Goal: Task Accomplishment & Management: Manage account settings

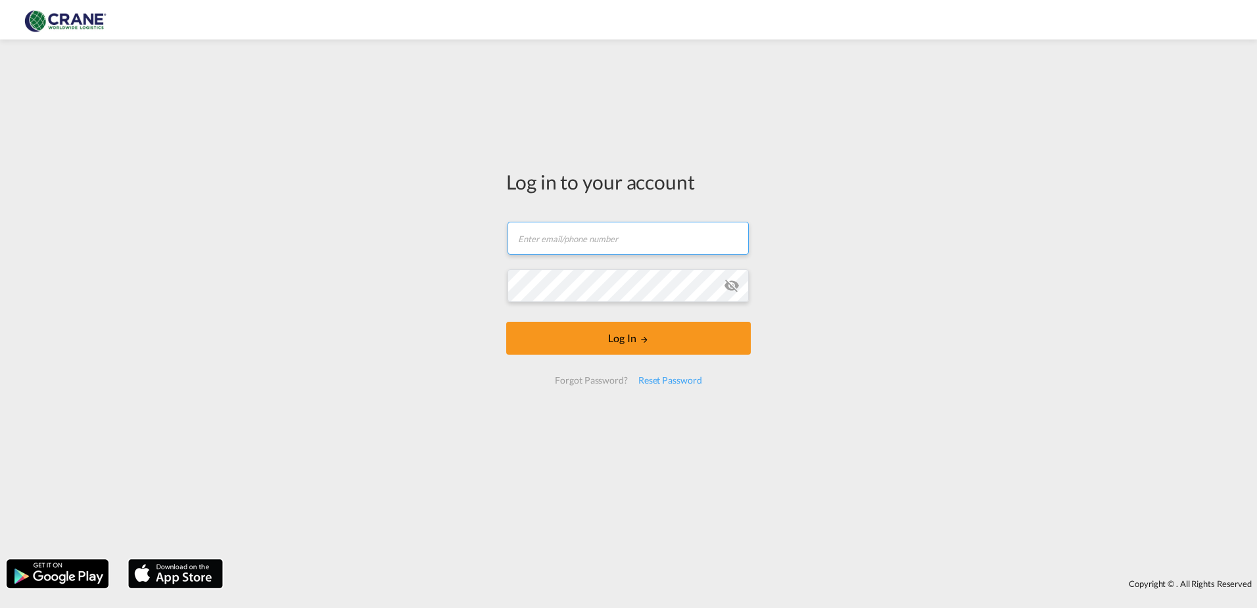
type input "[PERSON_NAME][EMAIL_ADDRESS][DOMAIN_NAME]"
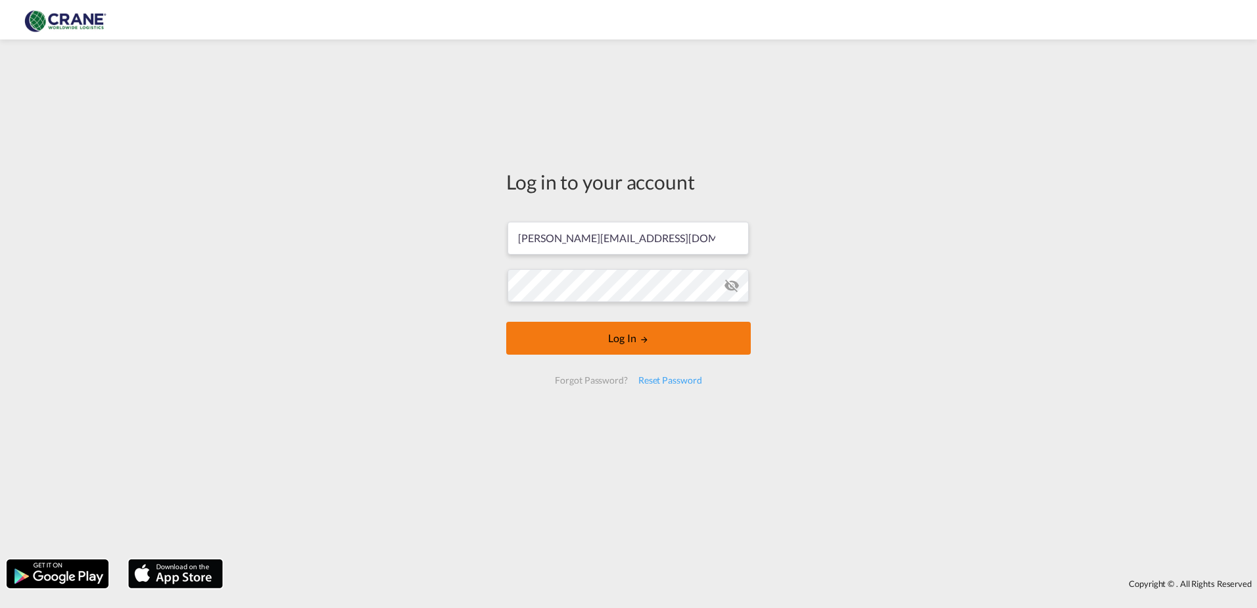
click at [615, 331] on button "Log In" at bounding box center [628, 338] width 245 height 33
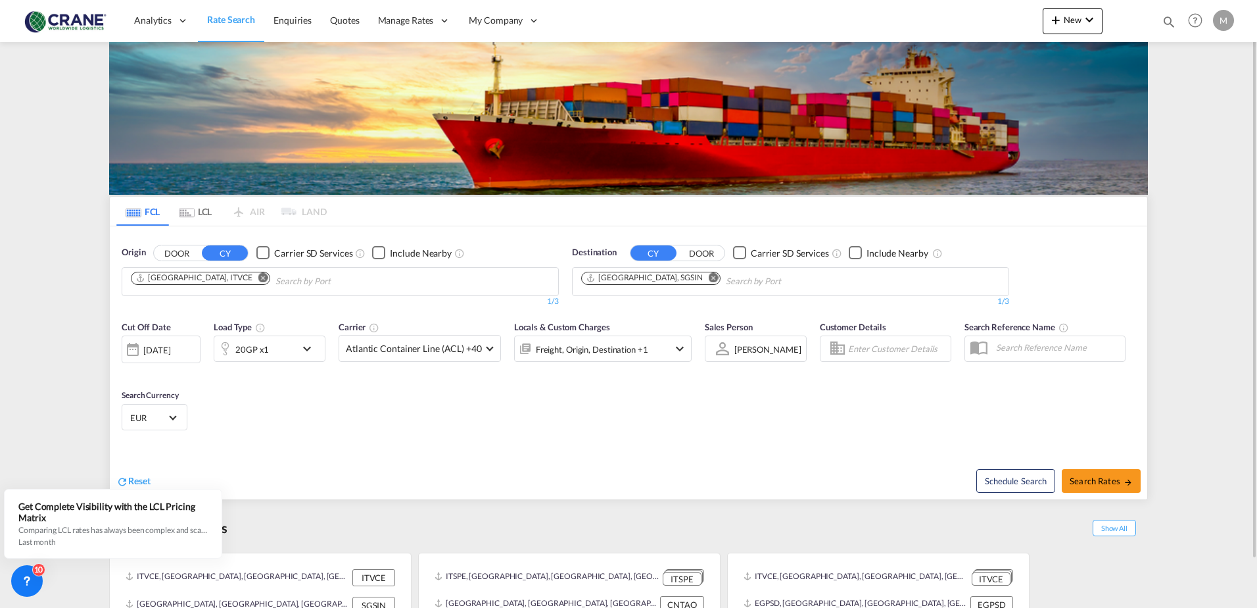
click at [1226, 20] on div "M" at bounding box center [1223, 20] width 21 height 21
click at [1202, 58] on button "My Profile" at bounding box center [1208, 58] width 85 height 26
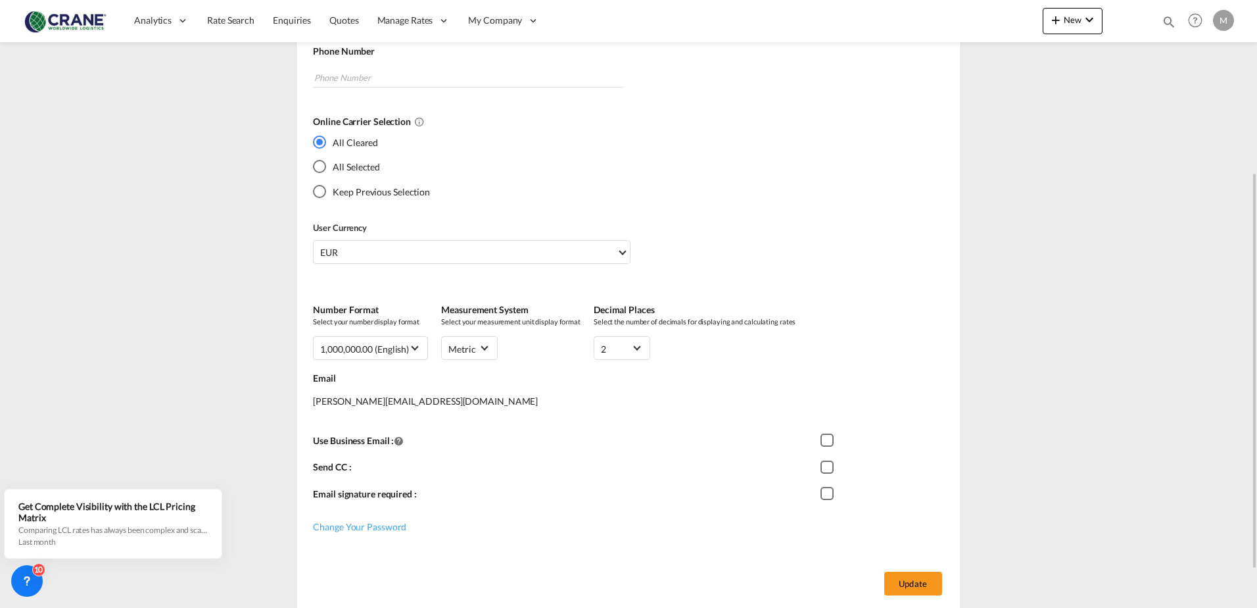
scroll to position [320, 0]
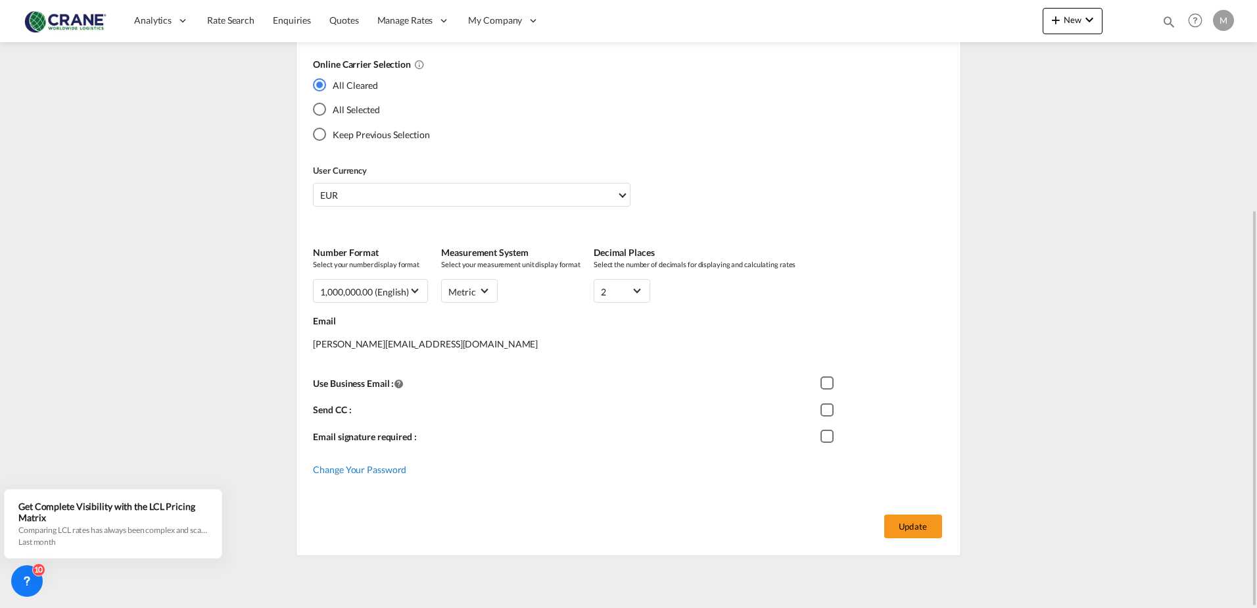
click at [377, 468] on span "Change Your Password" at bounding box center [359, 469] width 93 height 11
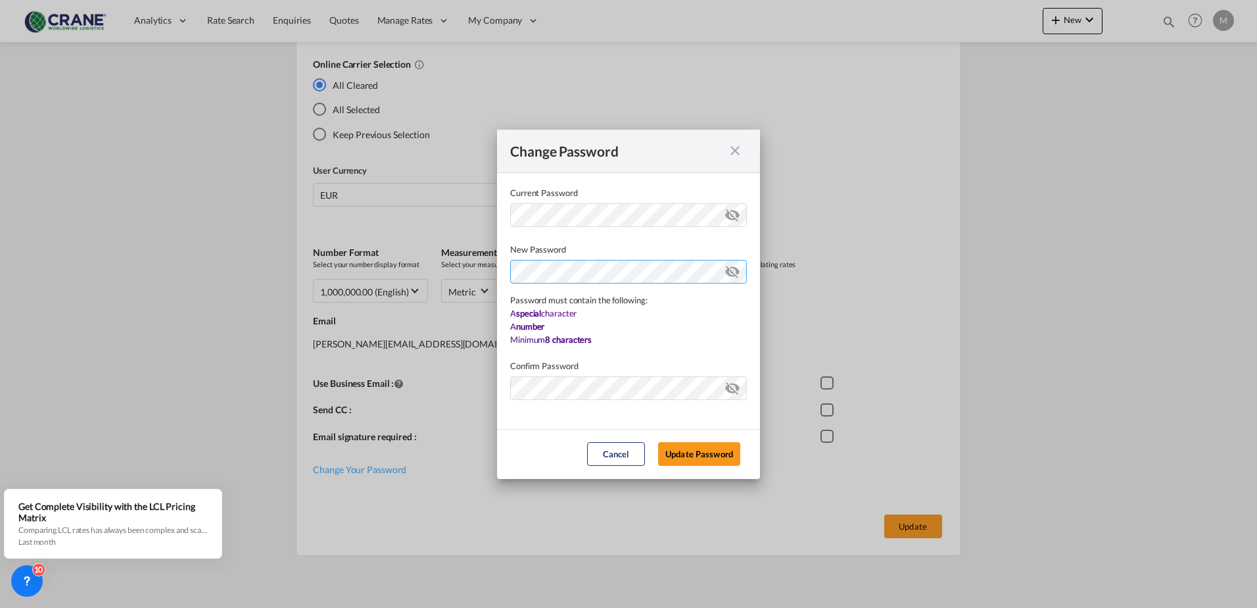
click at [563, 303] on div "Password must contain the following: A special character A number Minimum 8 cha…" at bounding box center [628, 301] width 237 height 90
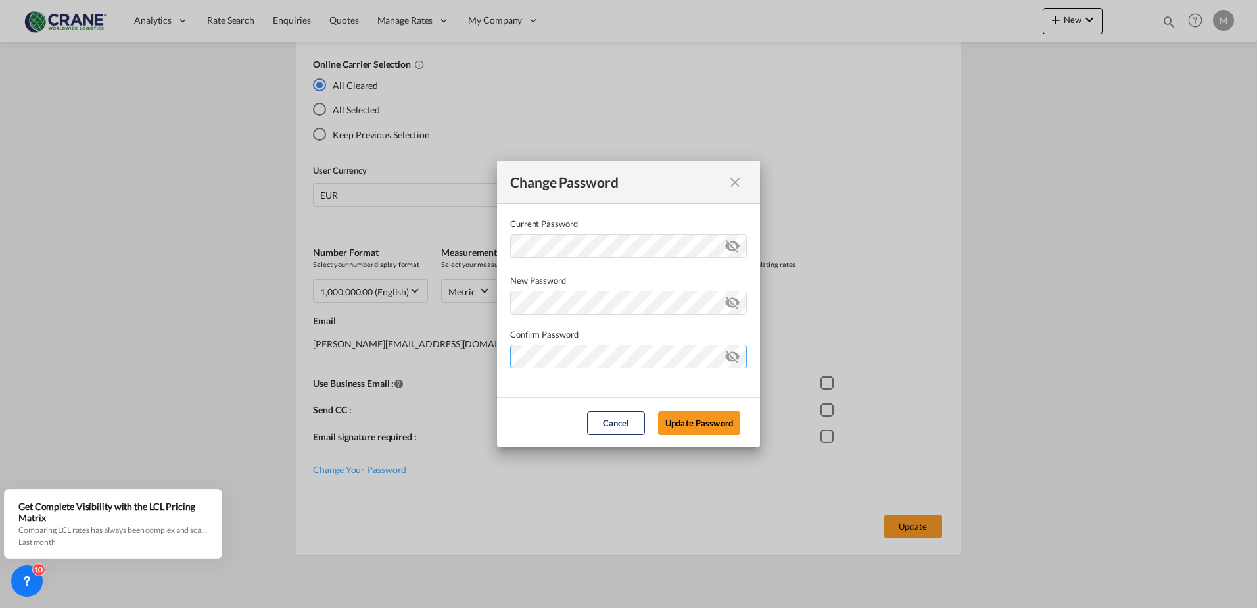
click at [549, 389] on md-dialog-content "Current Password New Password Password must contain the following: A special ch…" at bounding box center [628, 300] width 263 height 193
click at [688, 425] on button "Update Password" at bounding box center [699, 423] width 82 height 24
click at [728, 356] on md-icon "icon-eye-off" at bounding box center [733, 354] width 16 height 16
click at [734, 304] on md-icon "icon-eye-off" at bounding box center [733, 300] width 16 height 16
click at [579, 303] on div "Password must contain the following: A special character A number Minimum 8 cha…" at bounding box center [628, 301] width 237 height 28
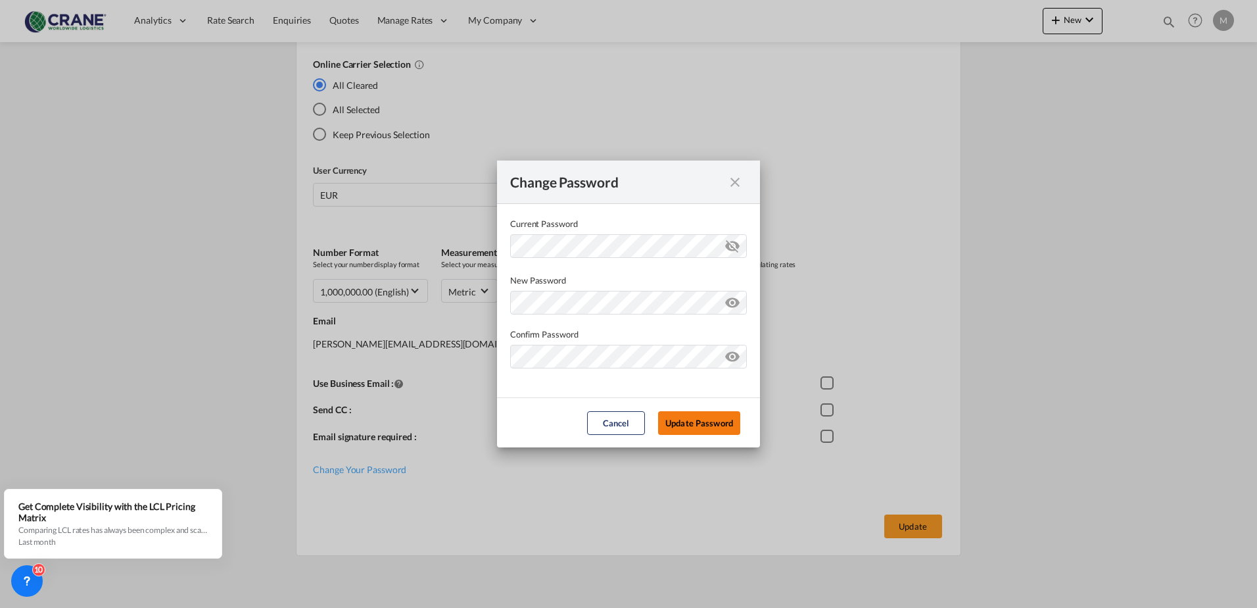
click at [668, 457] on div "Change Password Current Password New Password Password must contain the followi…" at bounding box center [628, 304] width 1257 height 608
click at [693, 432] on button "Update Password" at bounding box center [699, 423] width 82 height 24
